Goal: Information Seeking & Learning: Learn about a topic

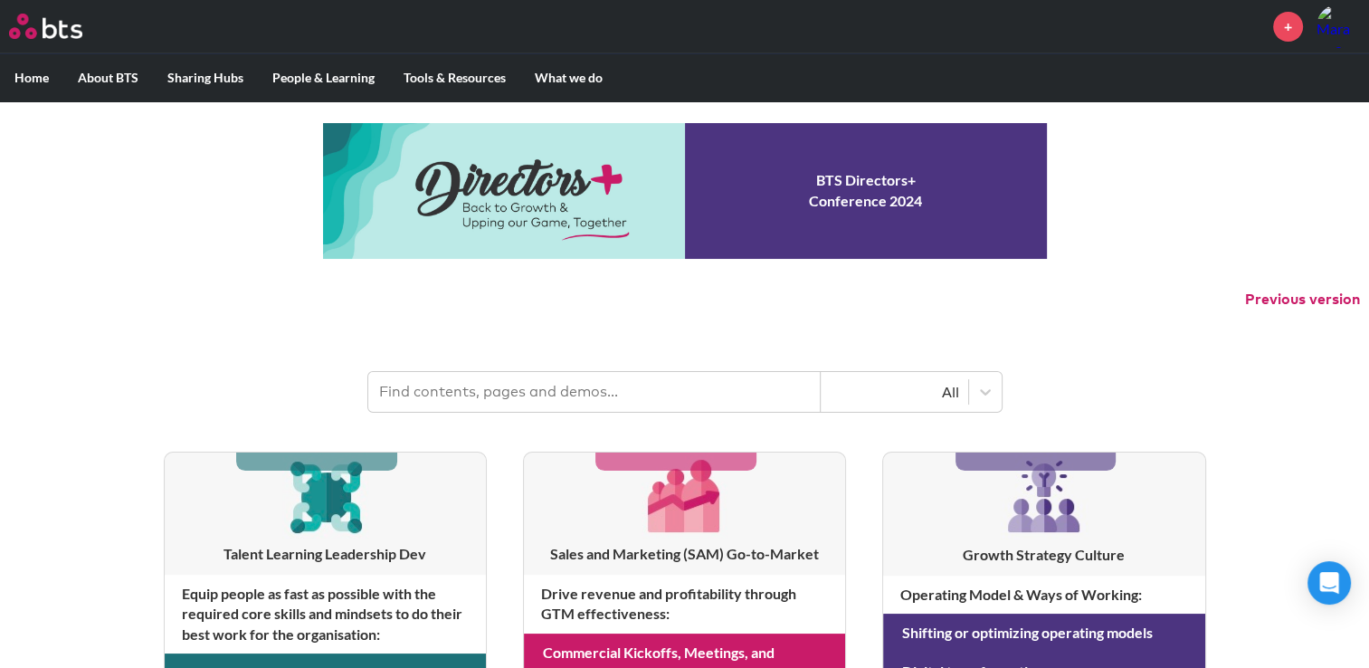
click at [506, 393] on input "text" at bounding box center [594, 392] width 453 height 40
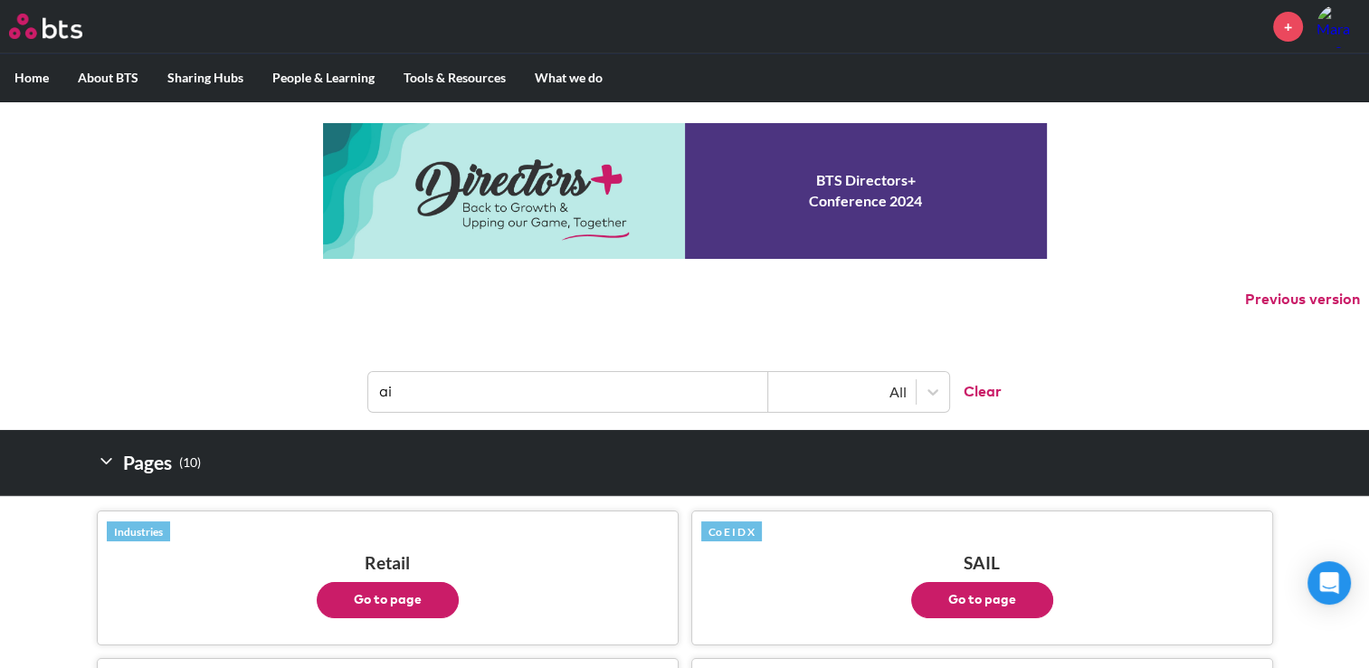
drag, startPoint x: 399, startPoint y: 398, endPoint x: 379, endPoint y: 396, distance: 20.0
click at [368, 391] on input "ai" at bounding box center [568, 392] width 400 height 40
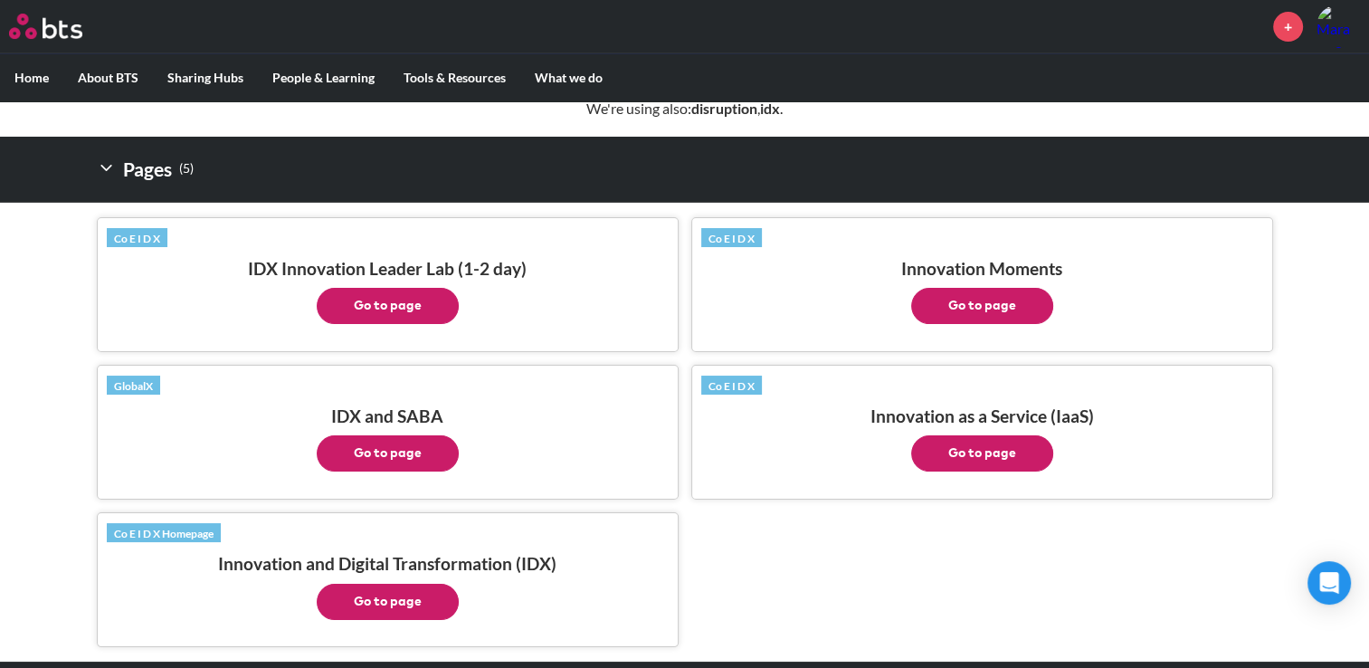
scroll to position [362, 0]
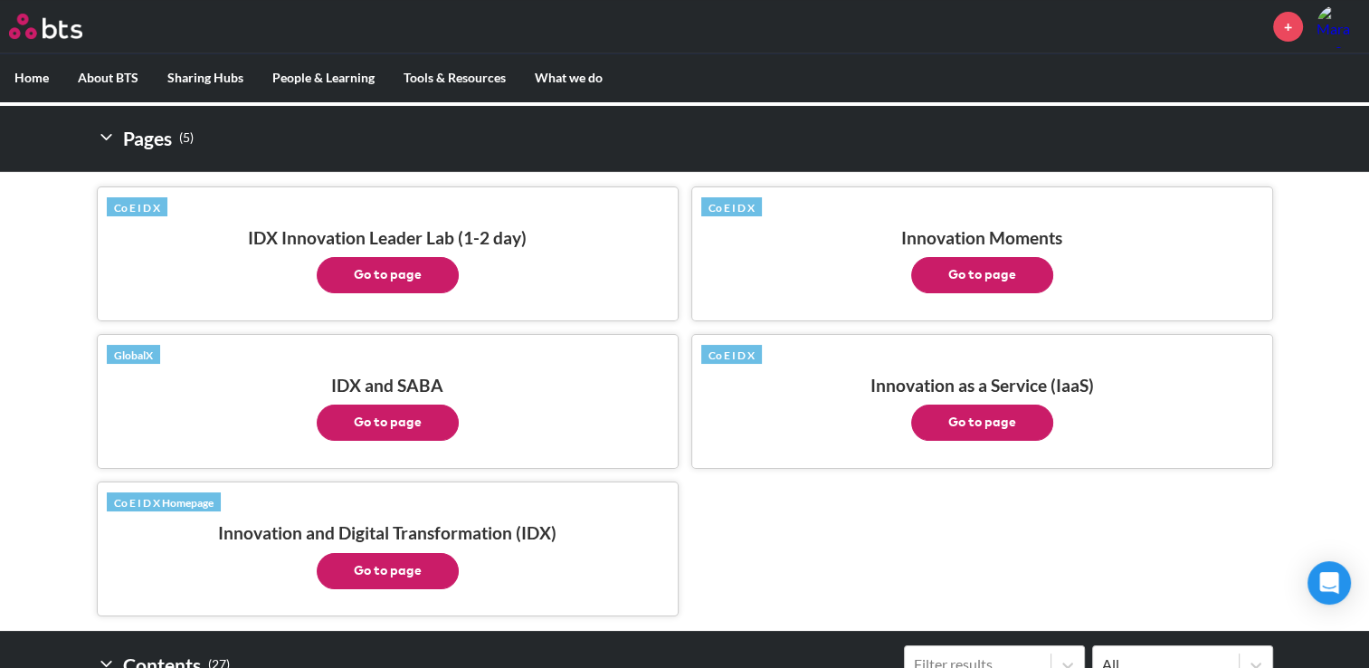
type input "innovation"
click at [394, 566] on button "Go to page" at bounding box center [388, 571] width 142 height 36
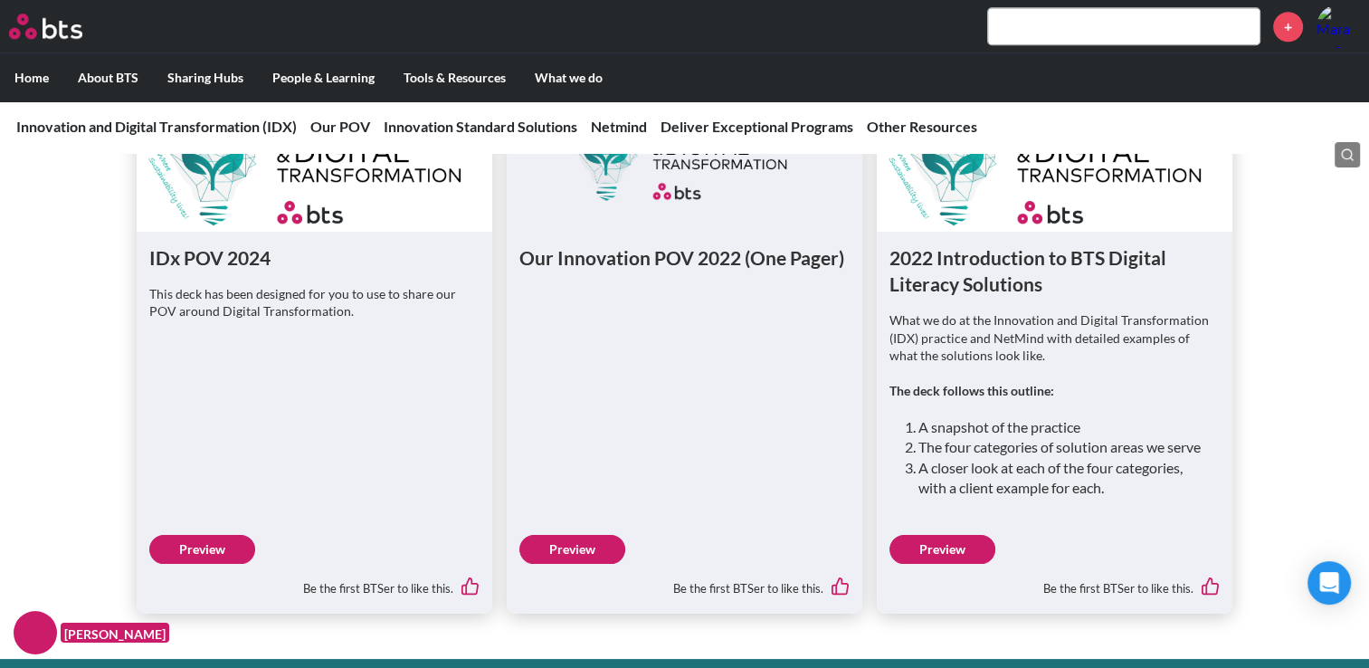
scroll to position [1539, 0]
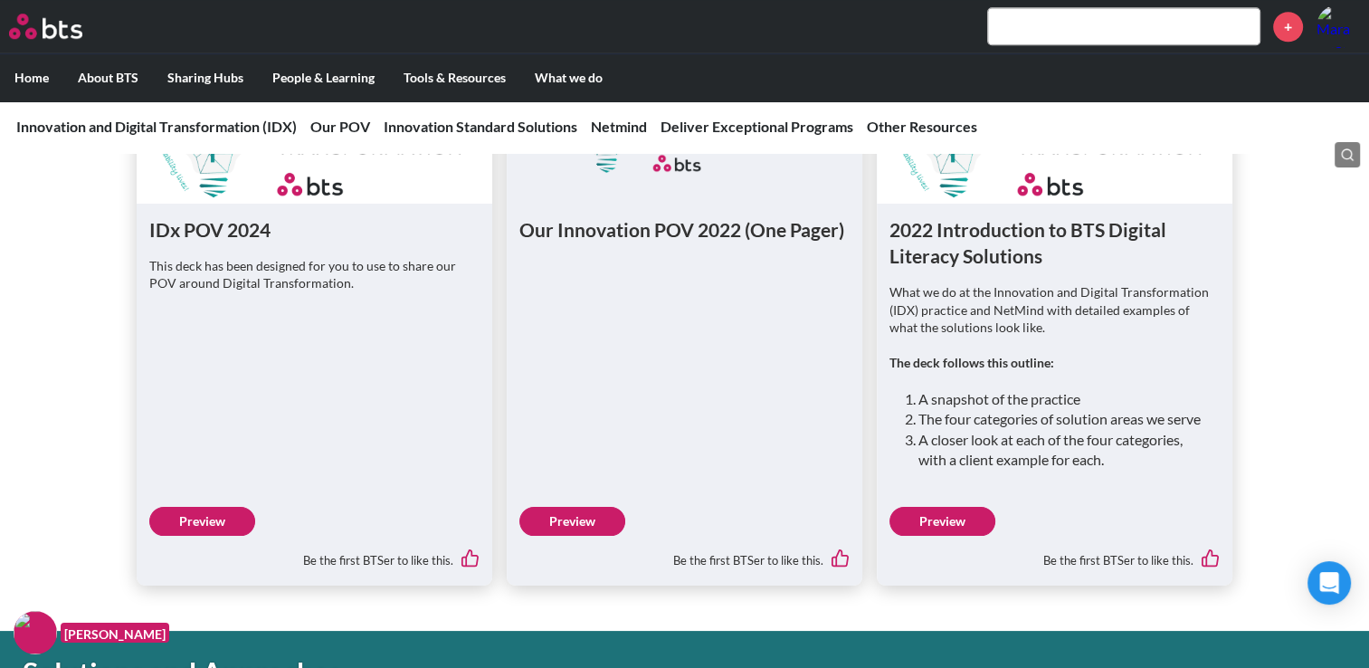
click at [956, 536] on link "Preview" at bounding box center [943, 521] width 106 height 29
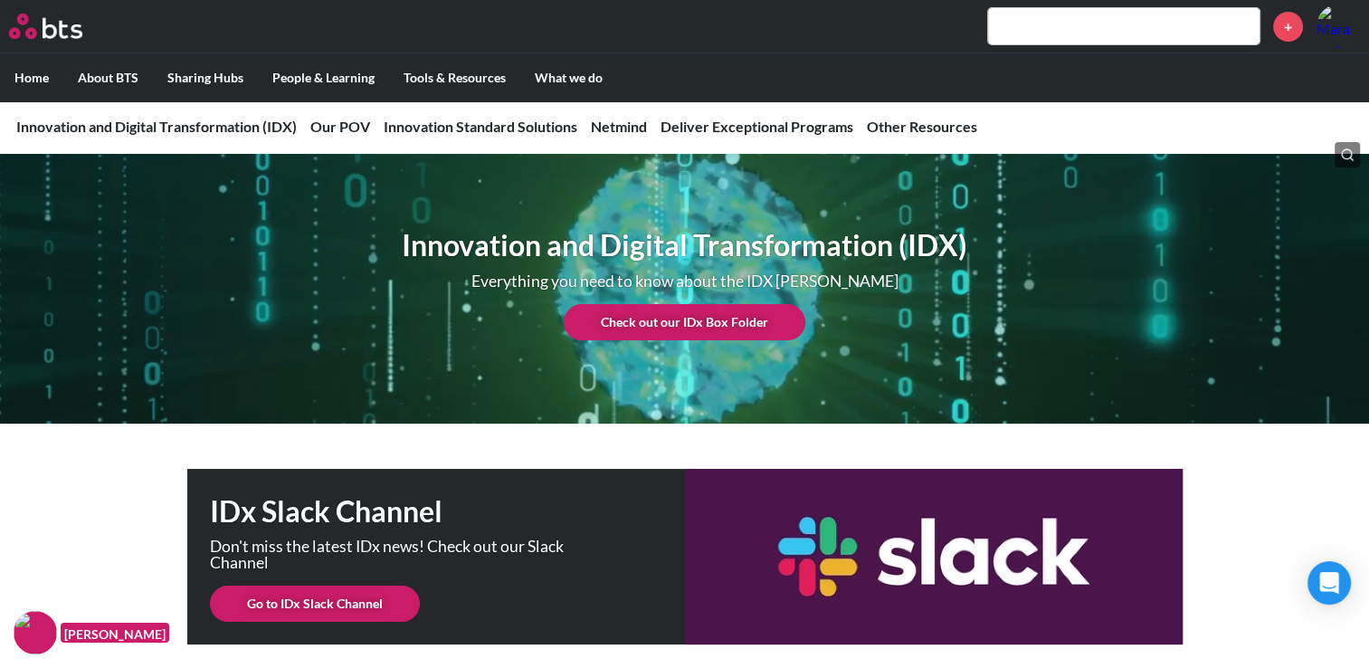
scroll to position [0, 0]
